Goal: Find specific page/section: Find specific page/section

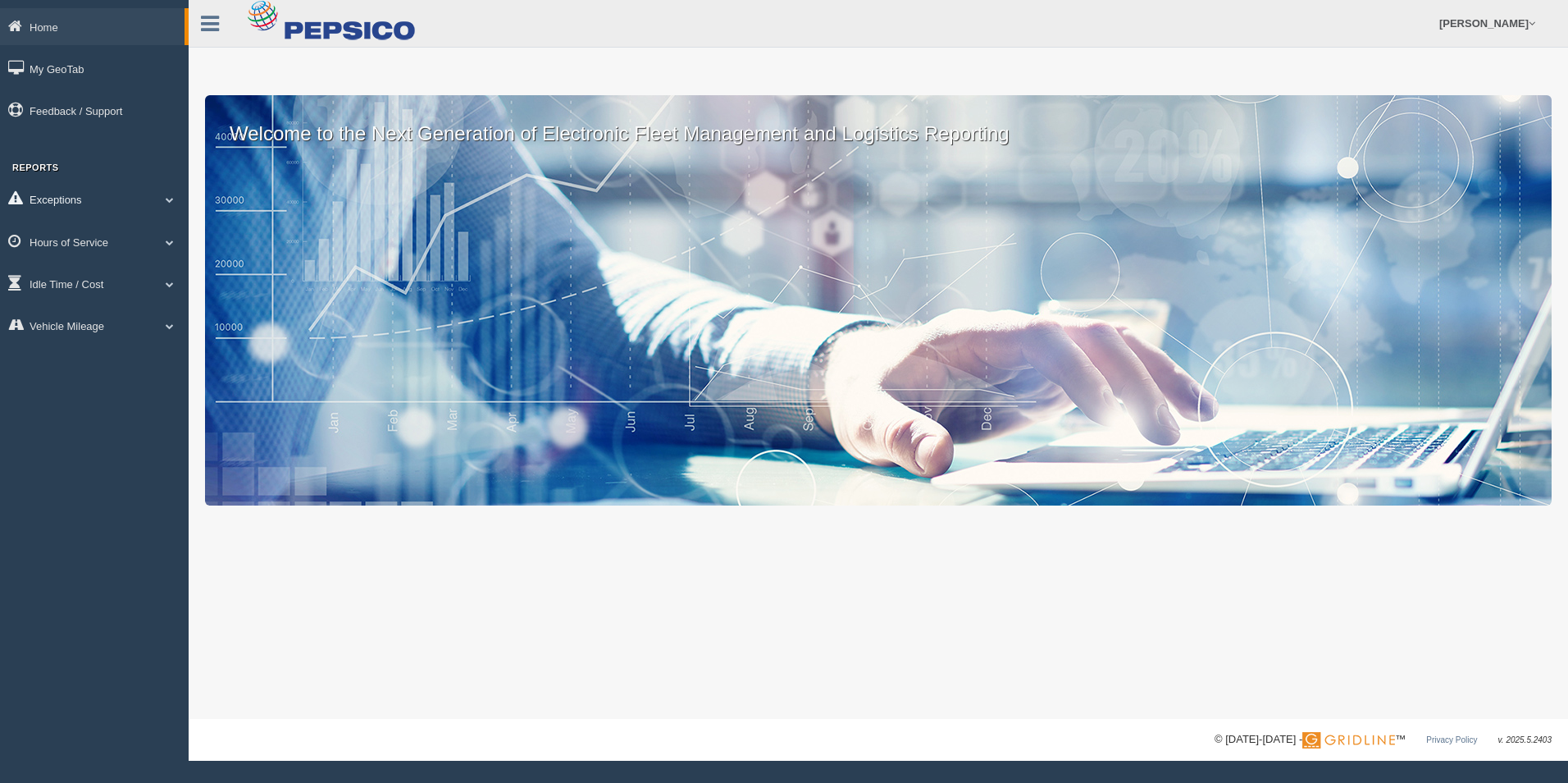
click at [126, 188] on link "Exceptions" at bounding box center [94, 199] width 188 height 37
click at [119, 359] on link "Hours of Service" at bounding box center [94, 358] width 188 height 37
click at [135, 282] on link "HOS Explanation Reports" at bounding box center [107, 280] width 155 height 29
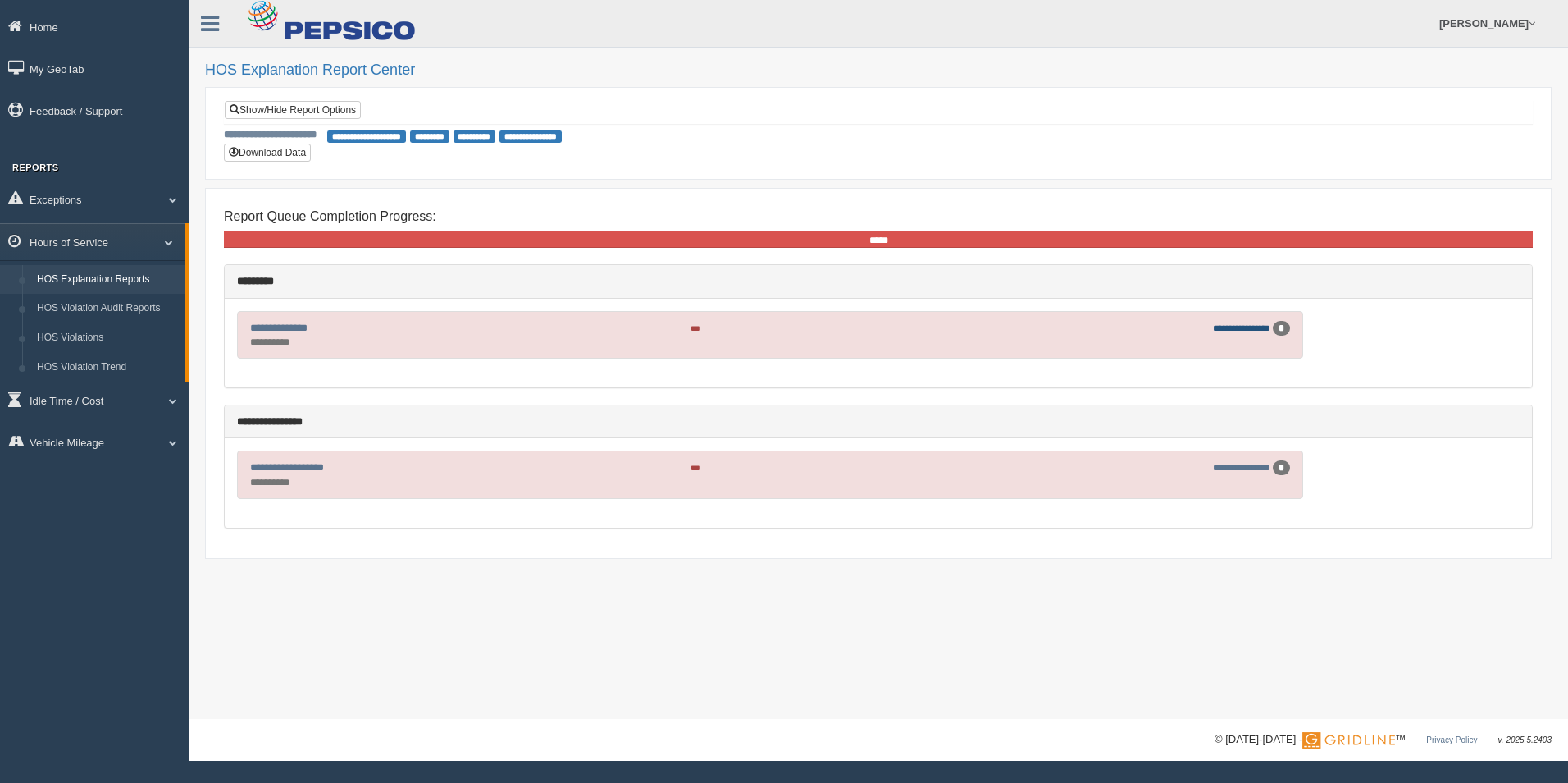
click at [1251, 325] on link "**********" at bounding box center [1241, 327] width 57 height 9
